Goal: Information Seeking & Learning: Check status

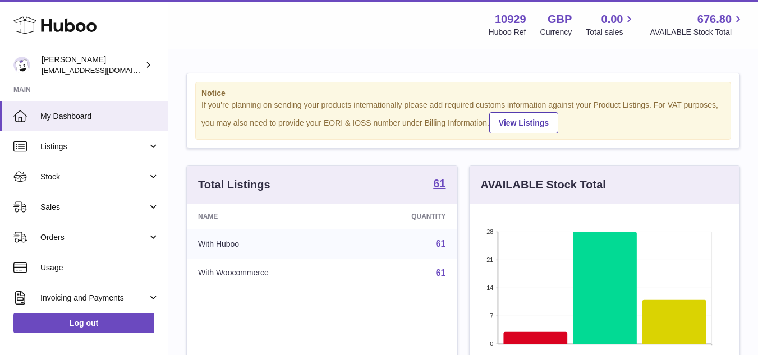
scroll to position [175, 270]
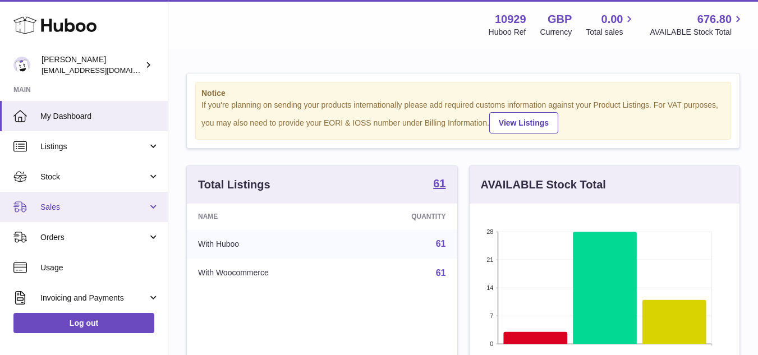
click at [43, 210] on span "Sales" at bounding box center [93, 207] width 107 height 11
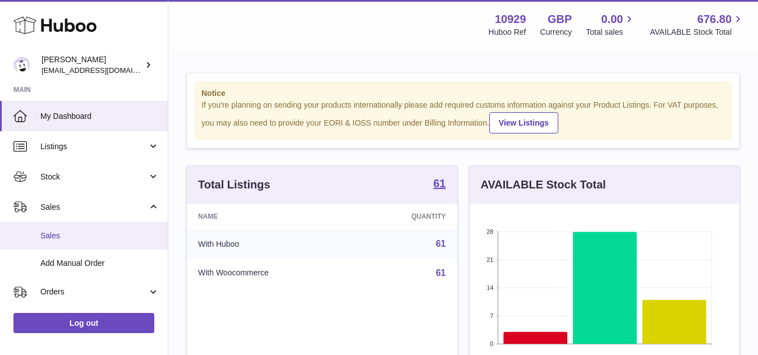
click at [93, 244] on link "Sales" at bounding box center [84, 235] width 168 height 27
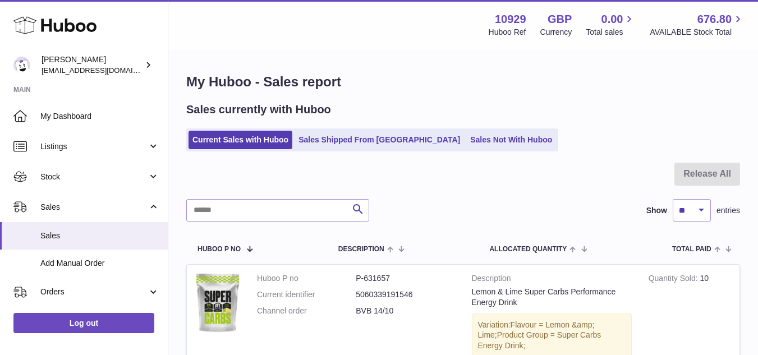
click at [466, 142] on link "Sales Not With Huboo" at bounding box center [511, 140] width 90 height 19
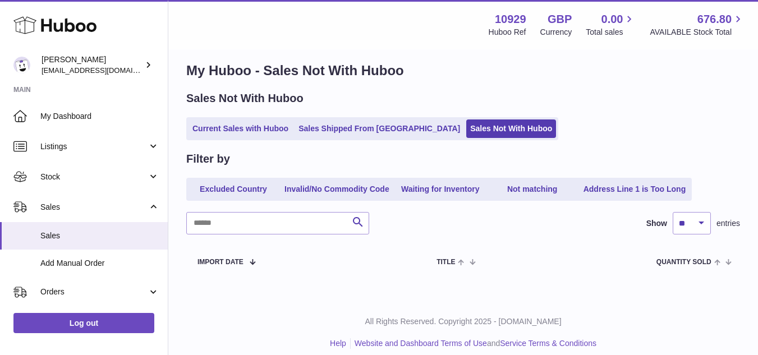
scroll to position [22, 0]
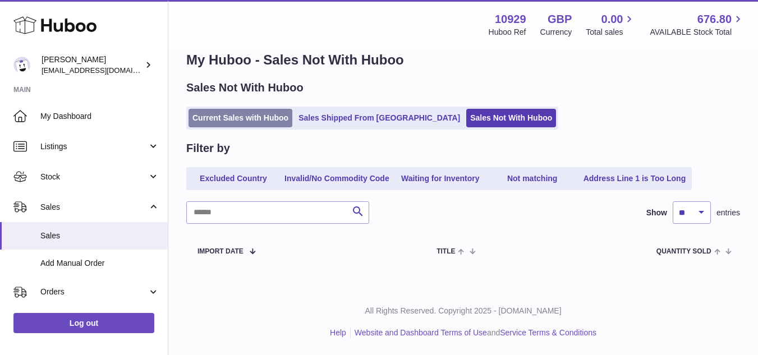
click at [260, 121] on link "Current Sales with Huboo" at bounding box center [241, 118] width 104 height 19
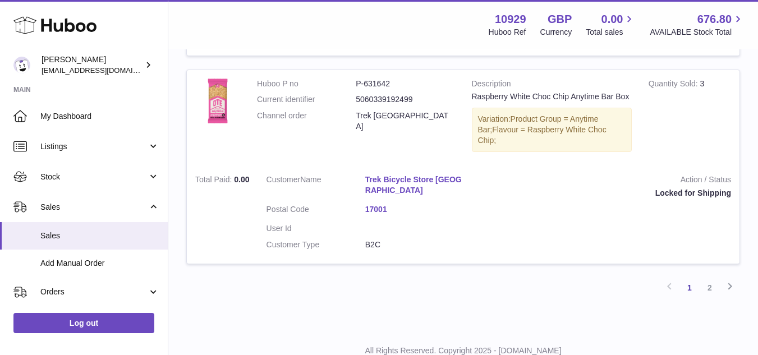
scroll to position [2124, 0]
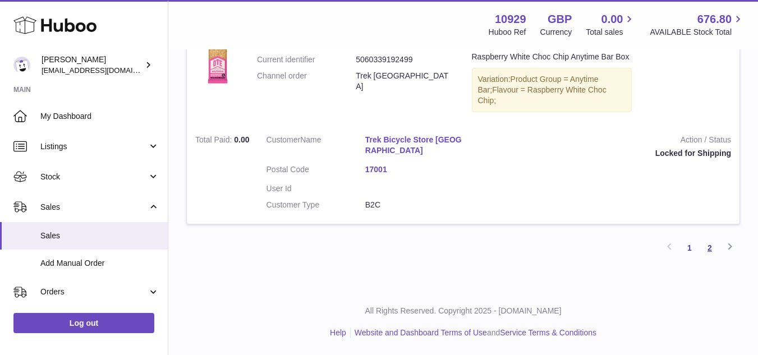
click at [713, 251] on link "2" at bounding box center [710, 248] width 20 height 20
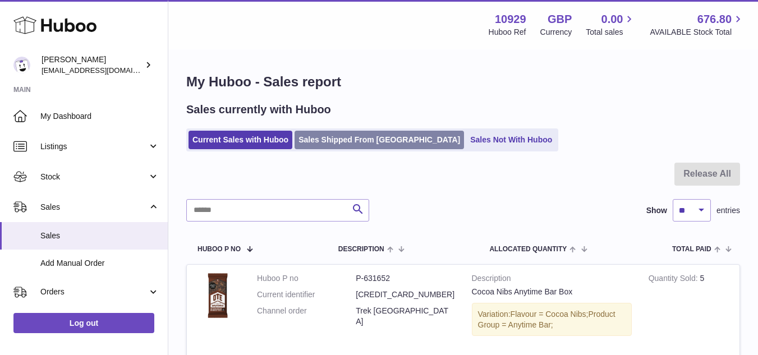
click at [346, 137] on link "Sales Shipped From [GEOGRAPHIC_DATA]" at bounding box center [379, 140] width 169 height 19
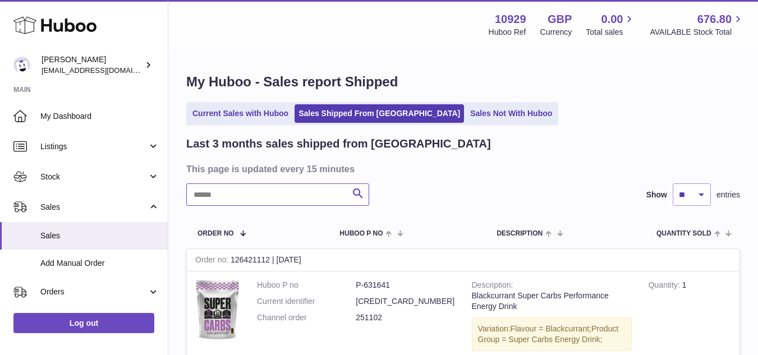
click at [283, 196] on input "text" at bounding box center [277, 195] width 183 height 22
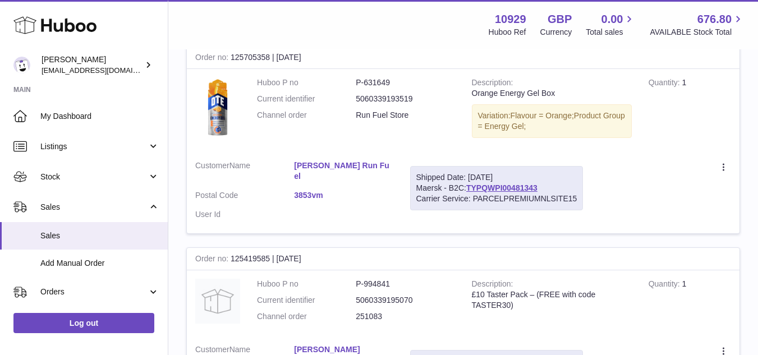
scroll to position [1507, 0]
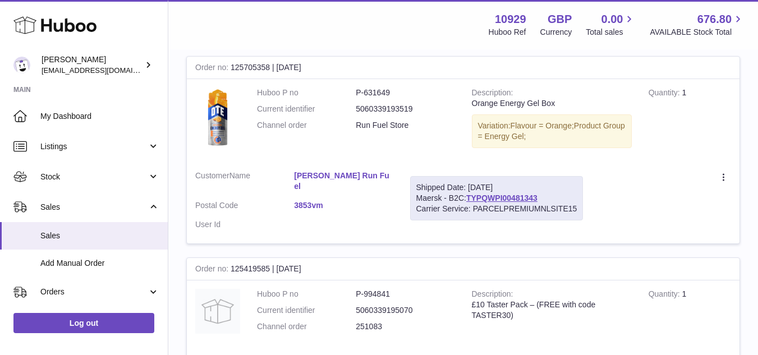
type input "*****"
drag, startPoint x: 370, startPoint y: 264, endPoint x: 341, endPoint y: 264, distance: 29.2
click at [341, 289] on dl "Huboo P no P-994841 Current identifier 5060339195070 Channel order 251083" at bounding box center [356, 313] width 198 height 49
copy dl "251083"
click at [372, 322] on dd "251083" at bounding box center [405, 327] width 99 height 11
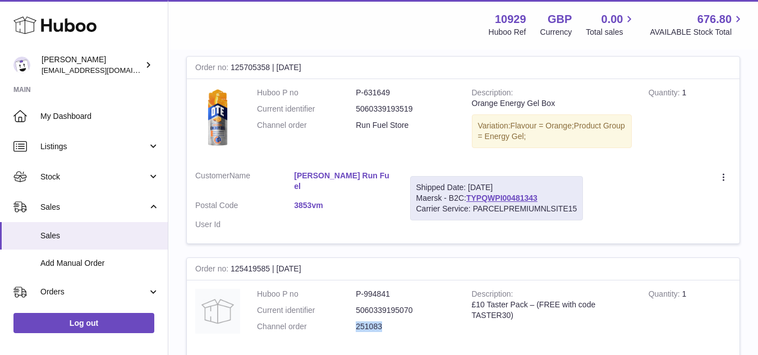
click at [372, 322] on dd "251083" at bounding box center [405, 327] width 99 height 11
